Goal: Information Seeking & Learning: Learn about a topic

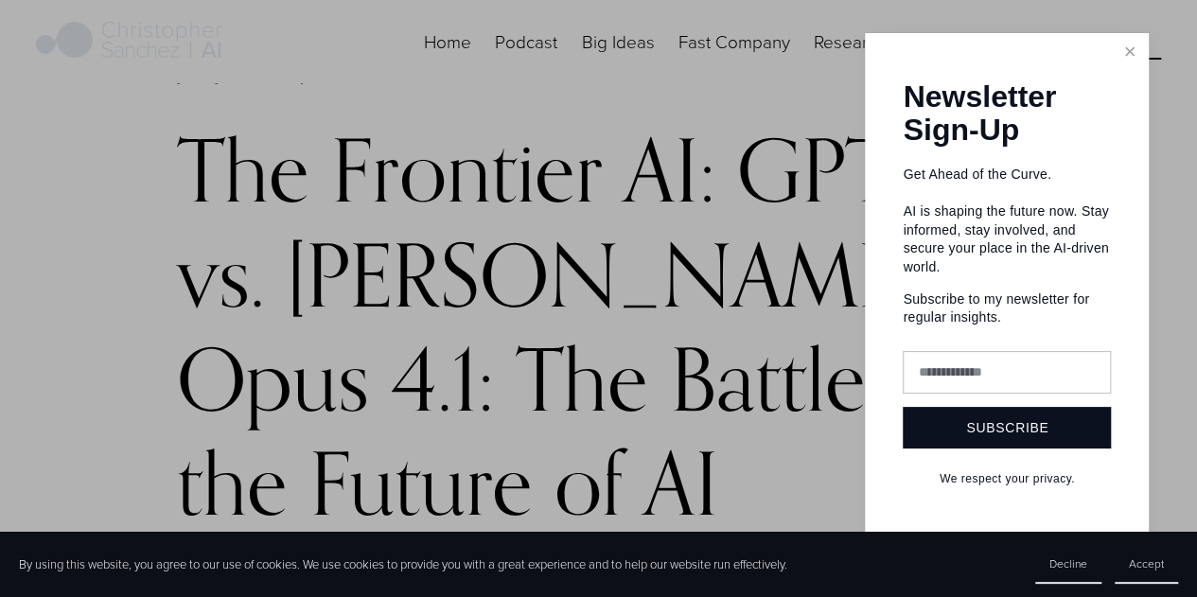
scroll to position [284, 0]
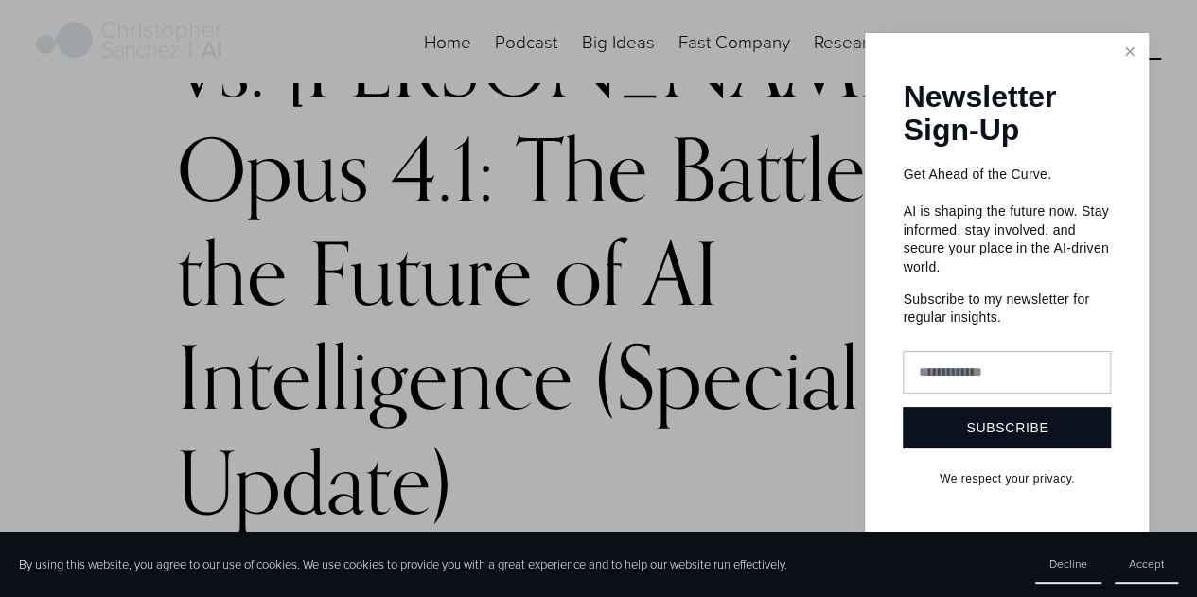
click at [1125, 44] on link "Close" at bounding box center [1129, 52] width 33 height 33
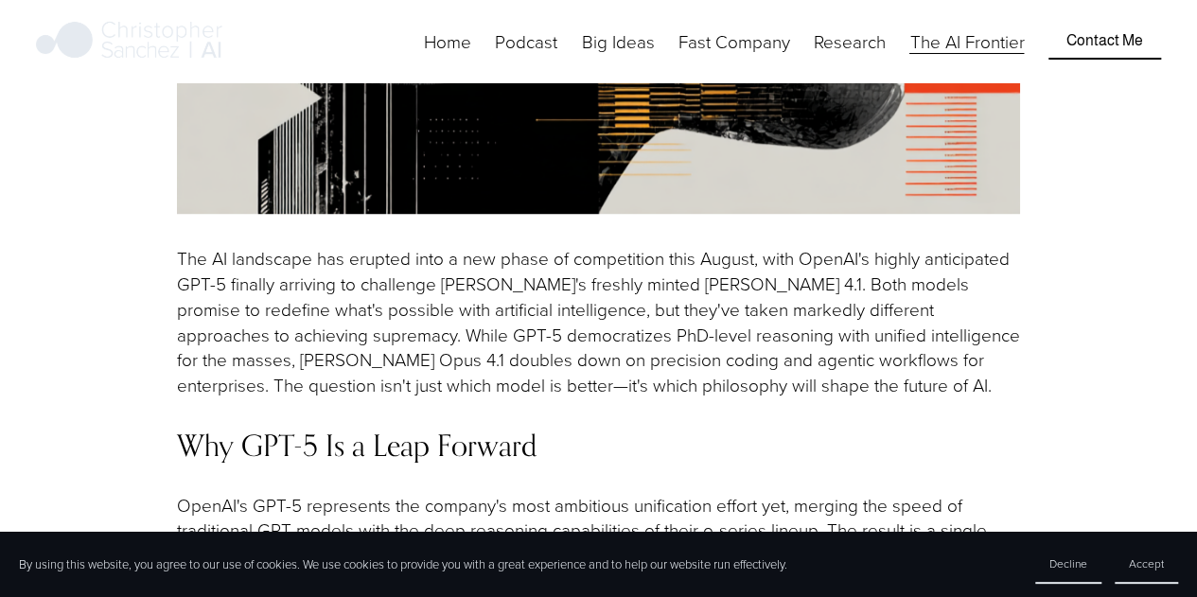
scroll to position [1514, 0]
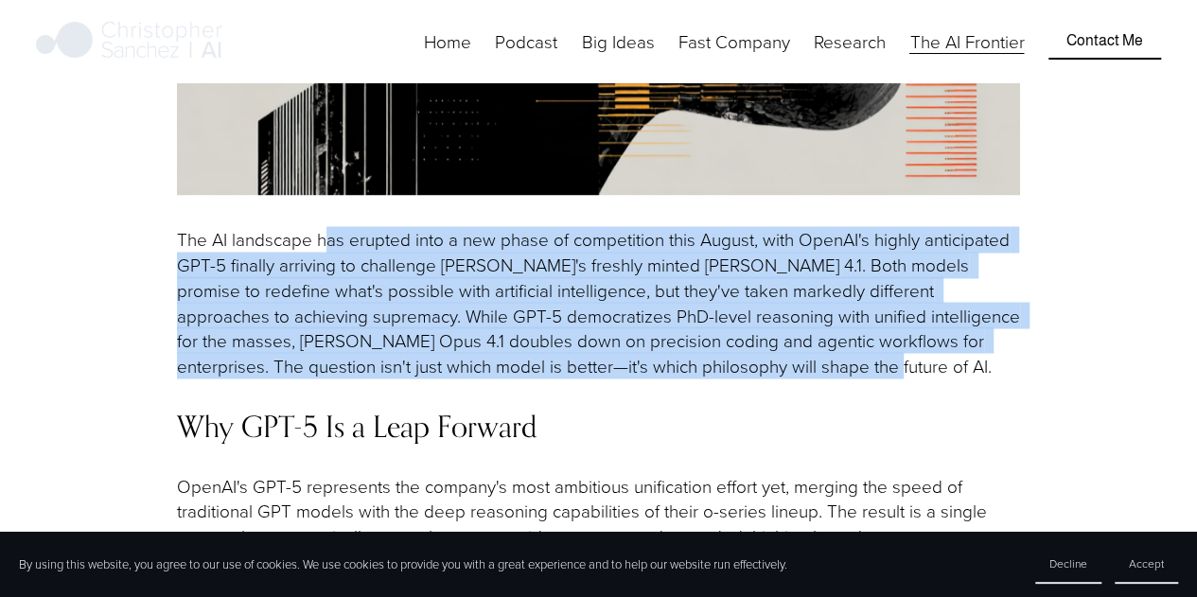
drag, startPoint x: 394, startPoint y: 137, endPoint x: 979, endPoint y: 258, distance: 597.3
click at [979, 258] on p "The AI landscape has erupted into a new phase of competition this August, with …" at bounding box center [599, 302] width 844 height 151
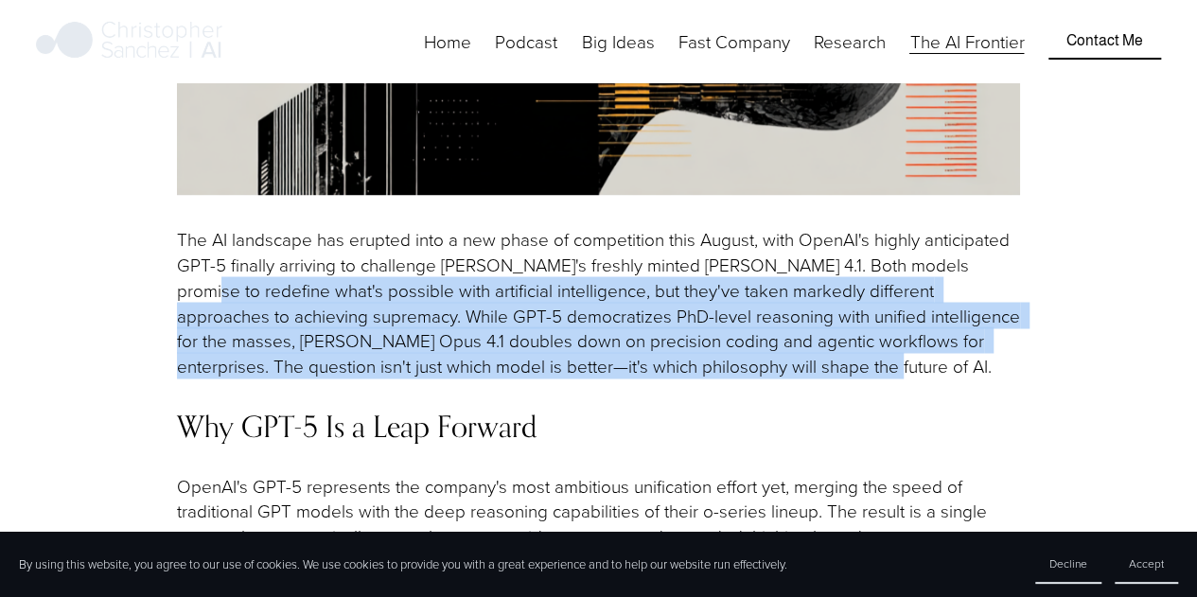
drag, startPoint x: 308, startPoint y: 180, endPoint x: 956, endPoint y: 275, distance: 655.3
click at [956, 275] on p "The AI landscape has erupted into a new phase of competition this August, with …" at bounding box center [599, 302] width 844 height 151
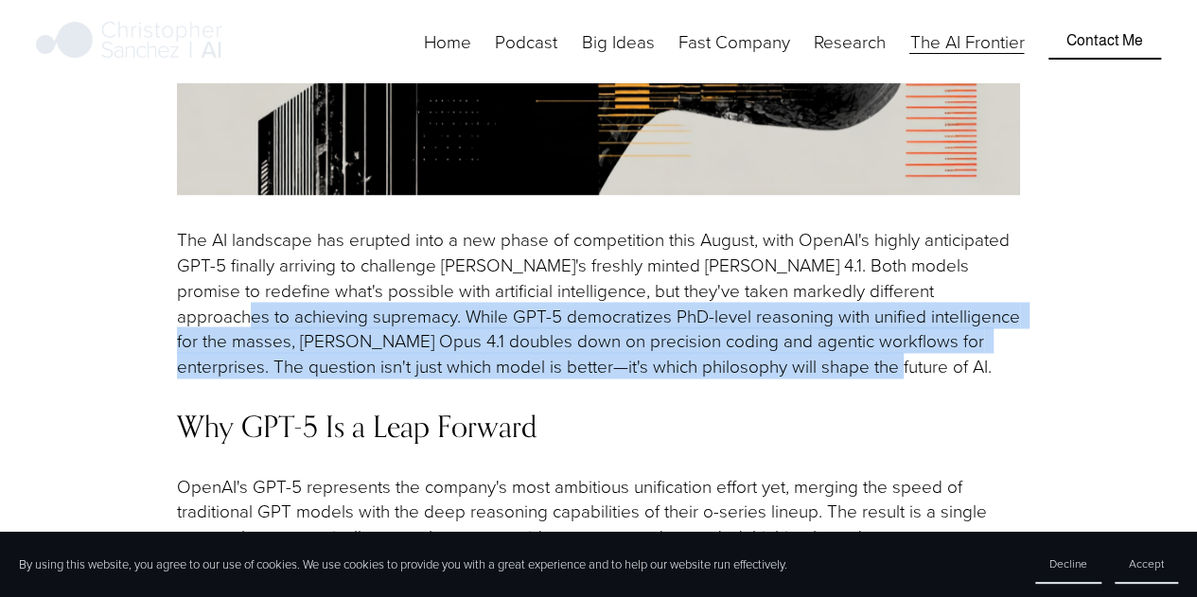
drag, startPoint x: 955, startPoint y: 275, endPoint x: 19, endPoint y: 215, distance: 938.0
drag, startPoint x: 390, startPoint y: 215, endPoint x: 975, endPoint y: 264, distance: 587.0
click at [975, 264] on p "The AI landscape has erupted into a new phase of competition this August, with …" at bounding box center [599, 302] width 844 height 151
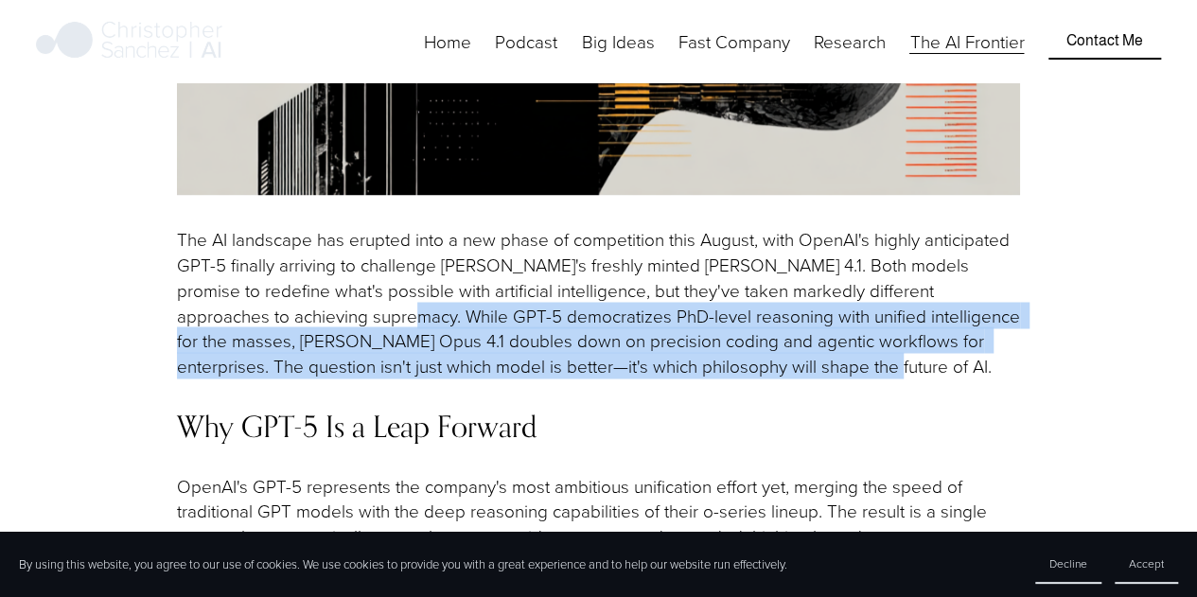
drag, startPoint x: 975, startPoint y: 264, endPoint x: 965, endPoint y: 266, distance: 9.7
click at [975, 264] on p "The AI landscape has erupted into a new phase of competition this August, with …" at bounding box center [599, 302] width 844 height 151
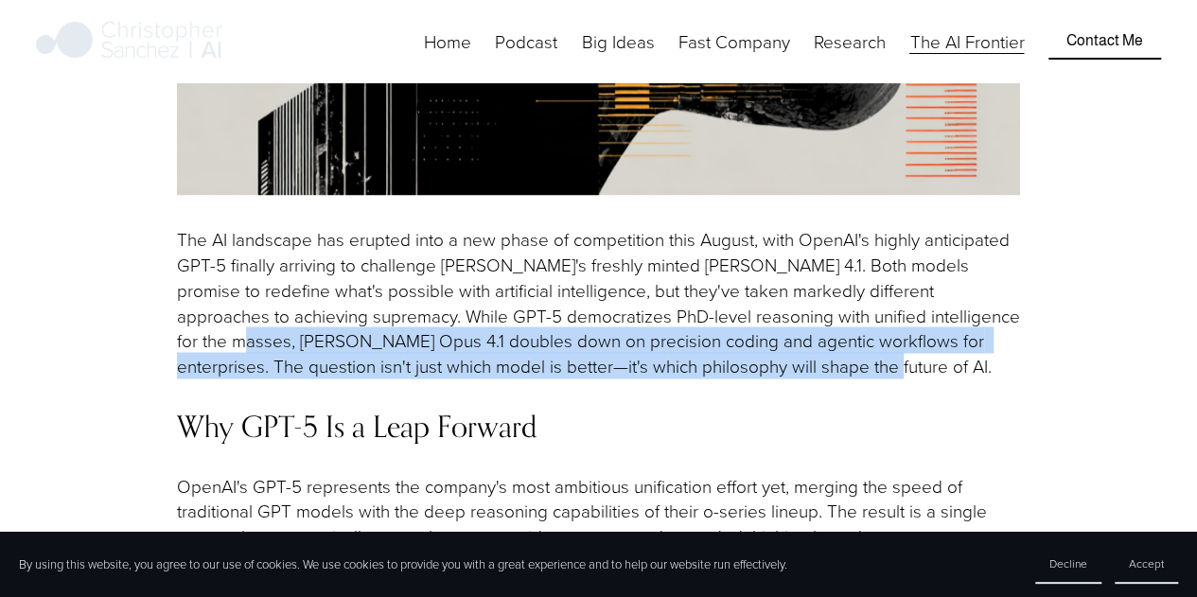
drag, startPoint x: 292, startPoint y: 238, endPoint x: 893, endPoint y: 270, distance: 602.8
click at [893, 270] on p "The AI landscape has erupted into a new phase of competition this August, with …" at bounding box center [599, 302] width 844 height 151
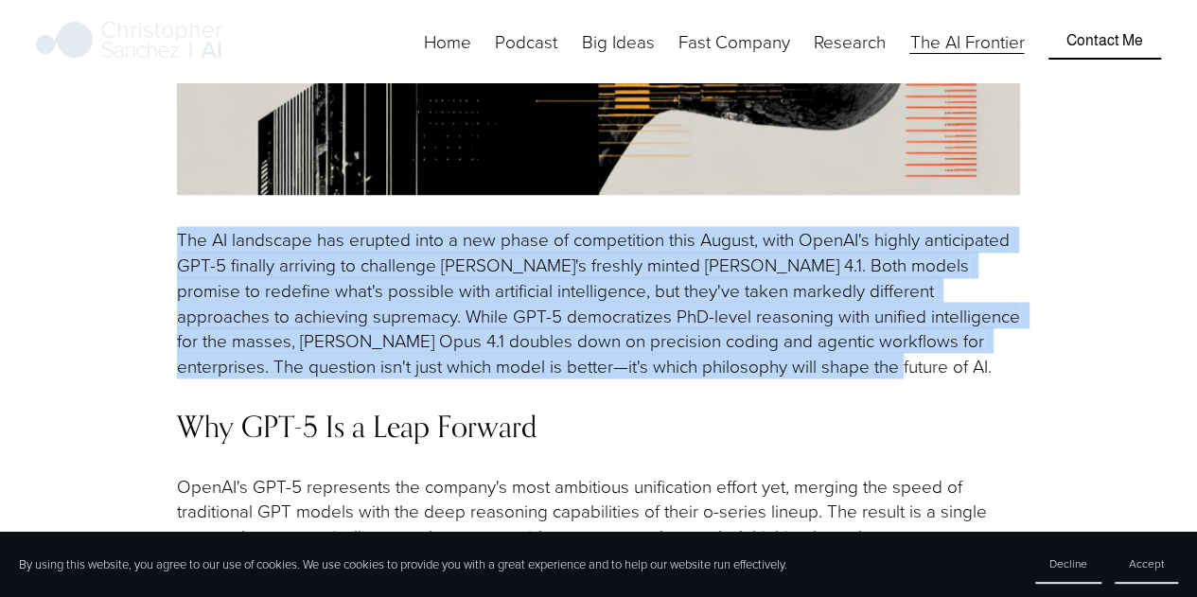
drag, startPoint x: 899, startPoint y: 267, endPoint x: 66, endPoint y: 120, distance: 845.7
click at [405, 227] on p "The AI landscape has erupted into a new phase of competition this August, with …" at bounding box center [599, 302] width 844 height 151
click at [286, 235] on p "The AI landscape has erupted into a new phase of competition this August, with …" at bounding box center [599, 302] width 844 height 151
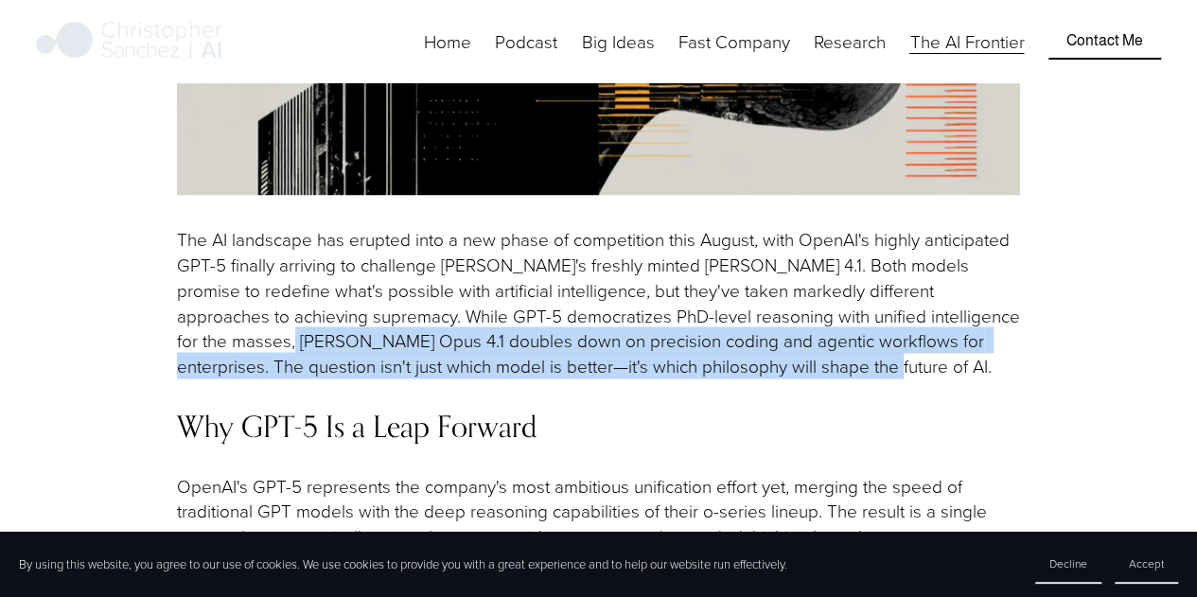
drag, startPoint x: 286, startPoint y: 247, endPoint x: 884, endPoint y: 262, distance: 598.4
click at [884, 262] on p "The AI landscape has erupted into a new phase of competition this August, with …" at bounding box center [599, 302] width 844 height 151
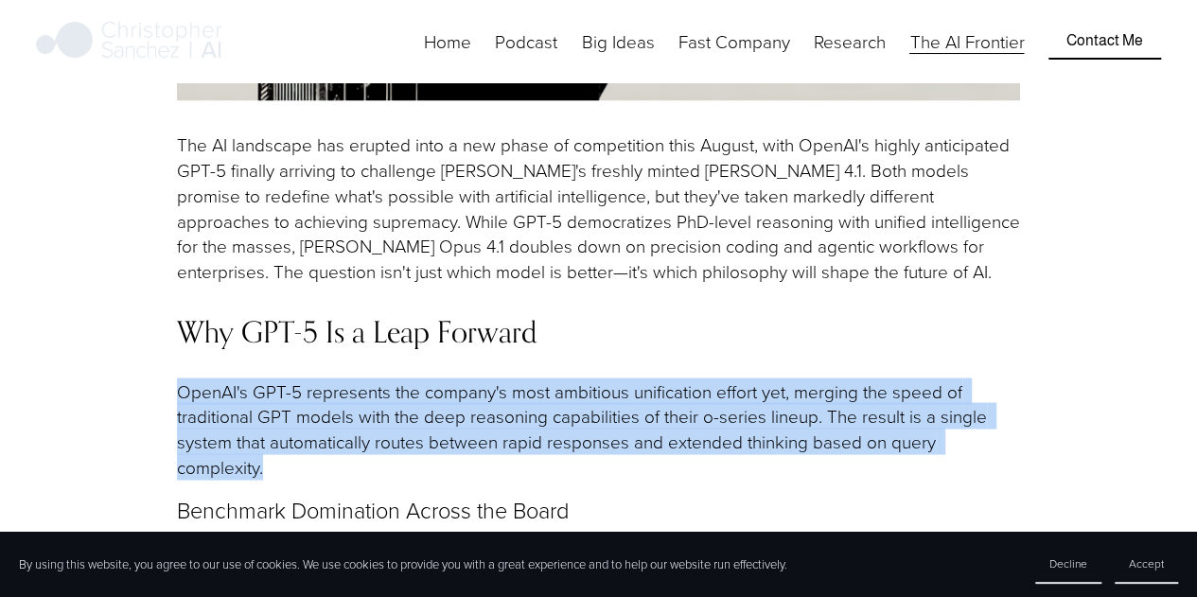
drag, startPoint x: 223, startPoint y: 292, endPoint x: 536, endPoint y: 374, distance: 322.8
click at [536, 379] on p "OpenAI's GPT-5 represents the company's most ambitious unification effort yet, …" at bounding box center [599, 429] width 844 height 101
drag, startPoint x: 91, startPoint y: 298, endPoint x: 581, endPoint y: 353, distance: 493.3
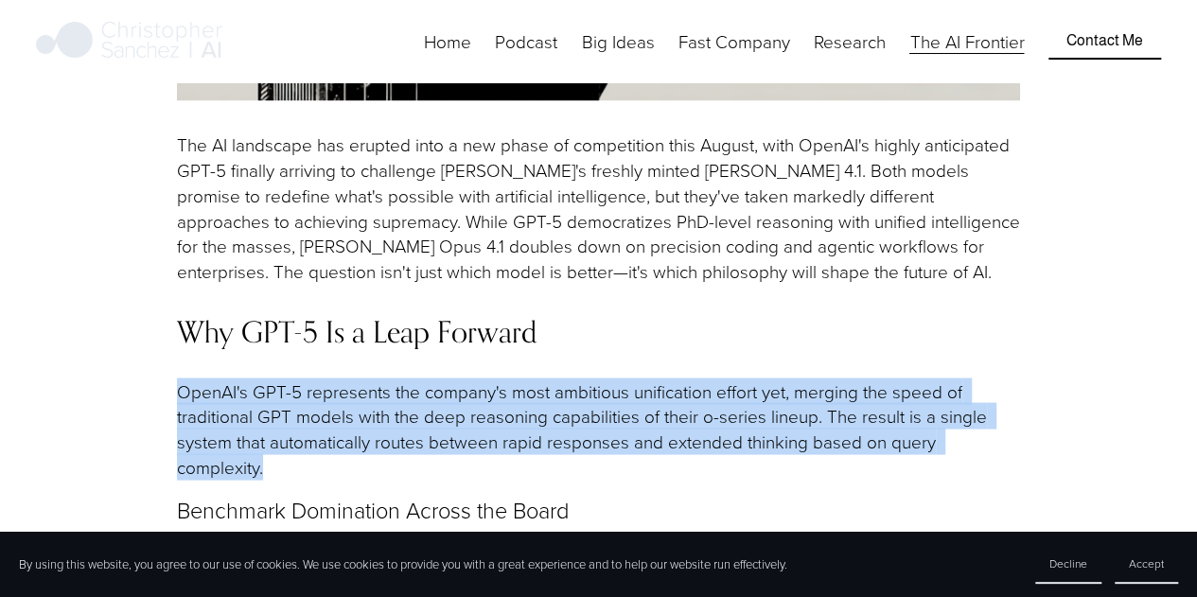
scroll to position [1704, 0]
